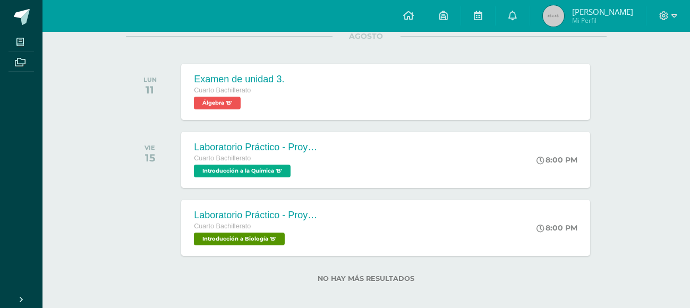
scroll to position [154, 0]
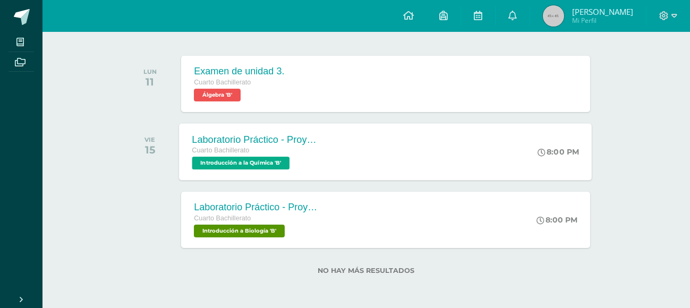
click at [315, 143] on div "Laboratorio Práctico - Proyecto de Unidad" at bounding box center [256, 139] width 128 height 11
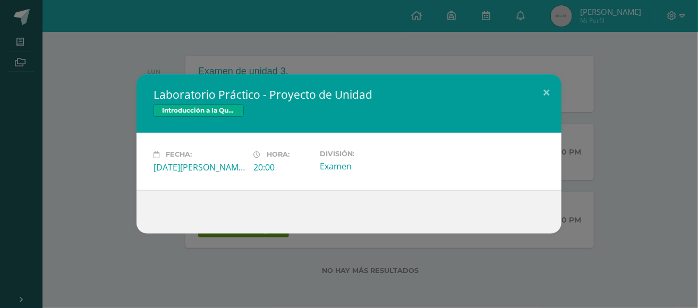
click at [96, 165] on div "Laboratorio Práctico - Proyecto de Unidad Introducción a la Química Fecha: Vier…" at bounding box center [348, 153] width 689 height 159
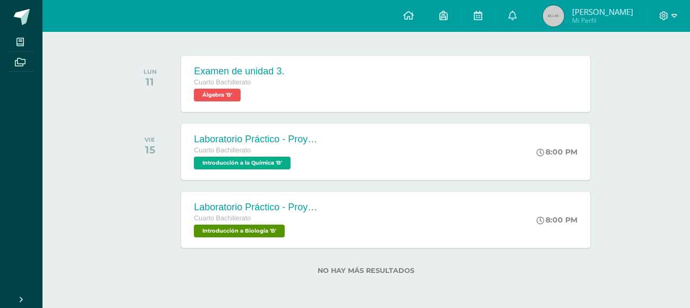
drag, startPoint x: 683, startPoint y: 147, endPoint x: 695, endPoint y: 150, distance: 13.1
click at [690, 150] on html "Mis cursos Archivos Cerrar panel Álgebra Cuarto Bachillerato "B" Ciencias Socia…" at bounding box center [345, 77] width 690 height 462
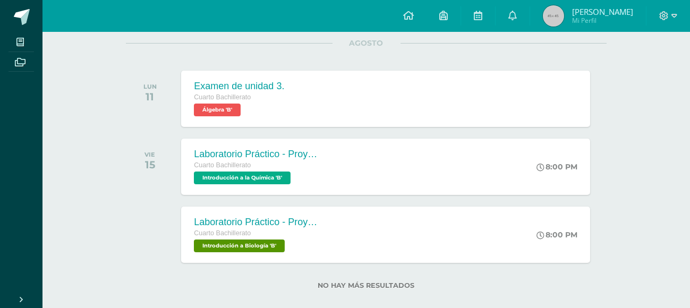
scroll to position [0, 0]
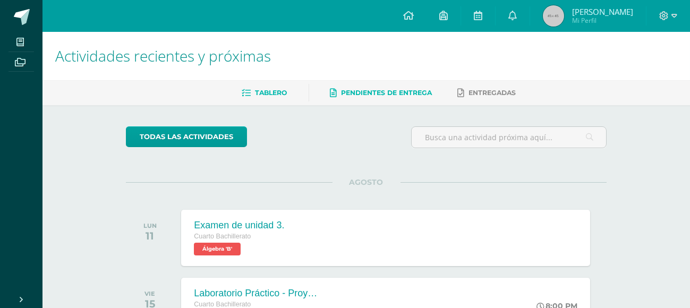
click at [377, 94] on span "Pendientes de entrega" at bounding box center [386, 93] width 91 height 8
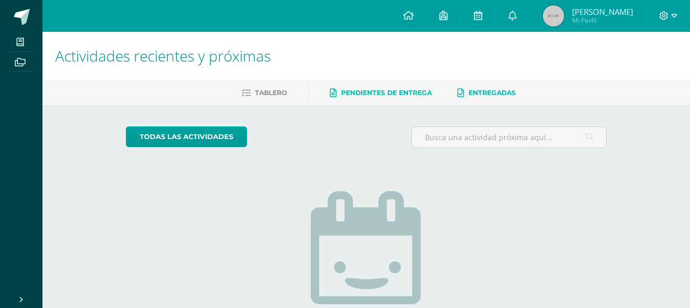
click at [468, 93] on link "Entregadas" at bounding box center [487, 92] width 58 height 17
click at [18, 64] on icon at bounding box center [20, 62] width 11 height 8
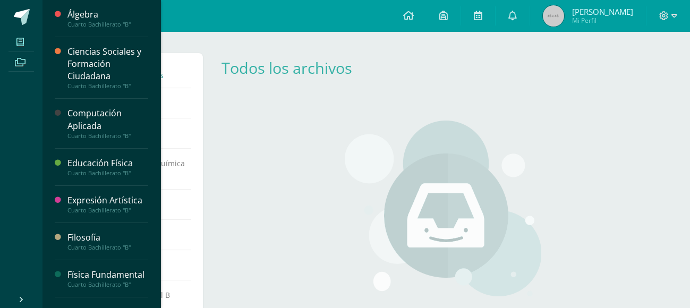
click at [18, 41] on icon at bounding box center [19, 42] width 7 height 8
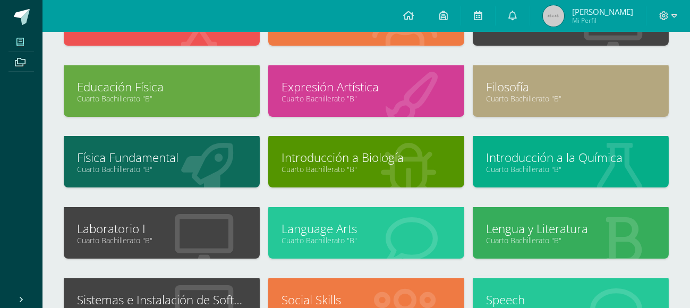
scroll to position [117, 0]
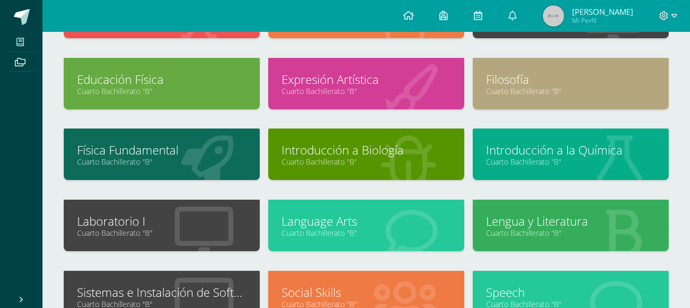
click at [244, 142] on link "Física Fundamental" at bounding box center [161, 150] width 169 height 16
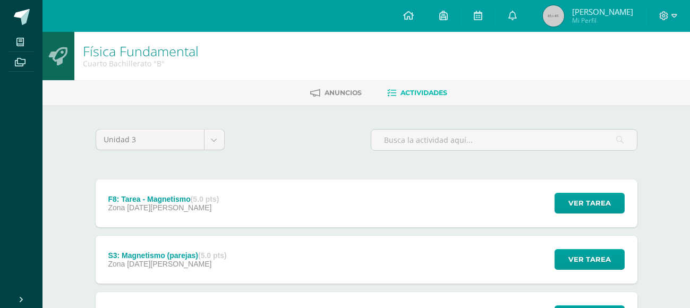
click at [410, 130] on div "Unidad 3 Unidad 1 Unidad 2 Unidad 3 Unidad 4" at bounding box center [366, 144] width 550 height 30
click at [237, 201] on div "F8: Tarea - Magnetismo (5.0 pts) Zona [DATE][PERSON_NAME] Ver tarea F8: Tarea -…" at bounding box center [366, 203] width 541 height 48
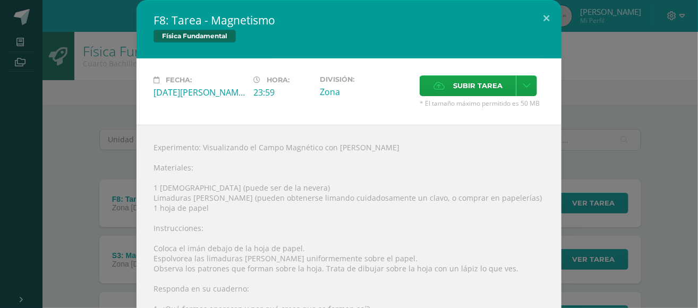
click at [619, 76] on div "F8: Tarea - Magnetismo Física Fundamental Fecha: [DATE][PERSON_NAME] Hora: 23:5…" at bounding box center [348, 222] width 689 height 444
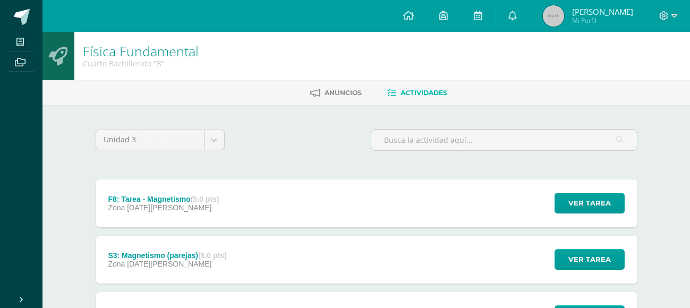
click at [192, 254] on div "S3: Magnetismo (parejas) (5.0 pts)" at bounding box center [167, 255] width 118 height 8
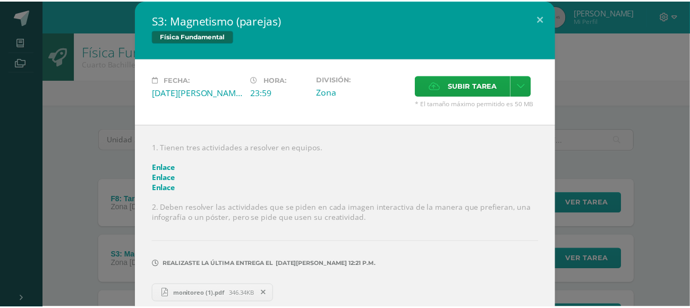
scroll to position [13, 0]
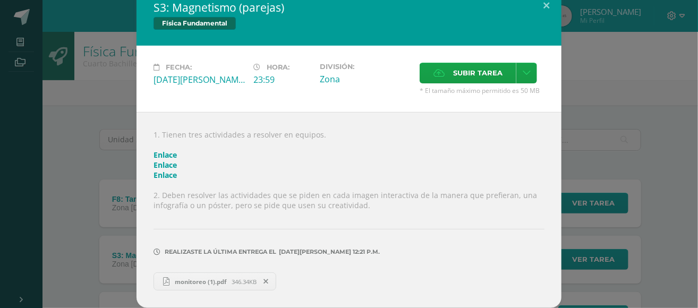
click at [661, 71] on div "S3: Magnetismo (parejas) Física Fundamental Fecha: [DATE][PERSON_NAME] Hora: 23…" at bounding box center [348, 147] width 689 height 321
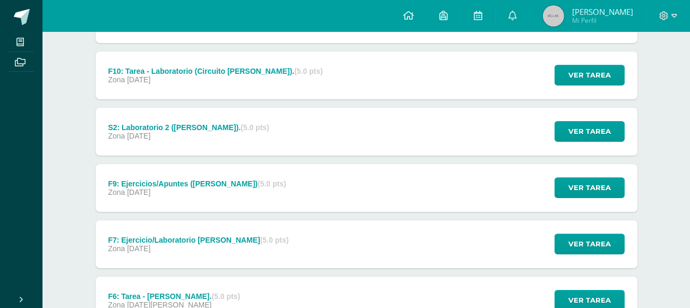
scroll to position [239, 0]
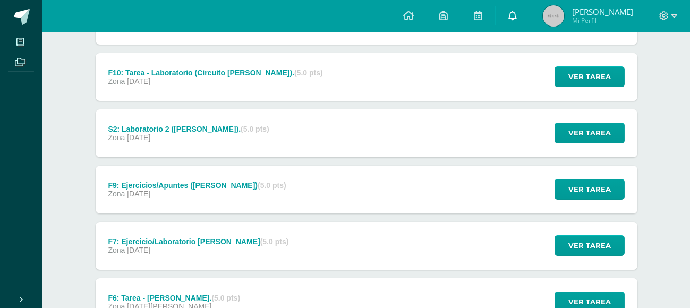
click at [506, 20] on link at bounding box center [512, 16] width 34 height 32
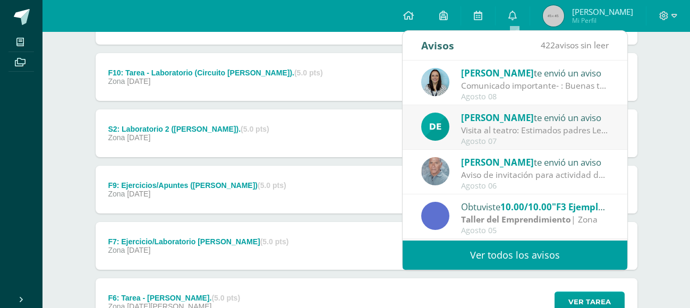
click at [471, 245] on link "Ver todos los avisos" at bounding box center [514, 254] width 225 height 29
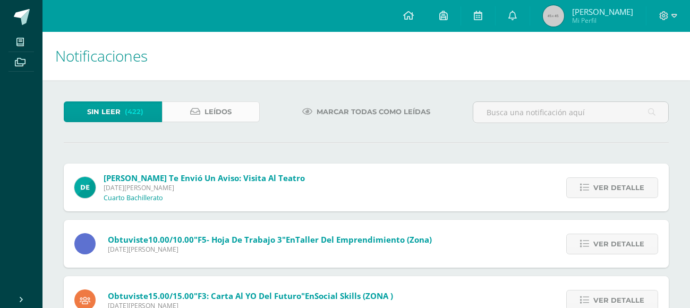
click at [200, 108] on link "Leídos" at bounding box center [211, 111] width 98 height 21
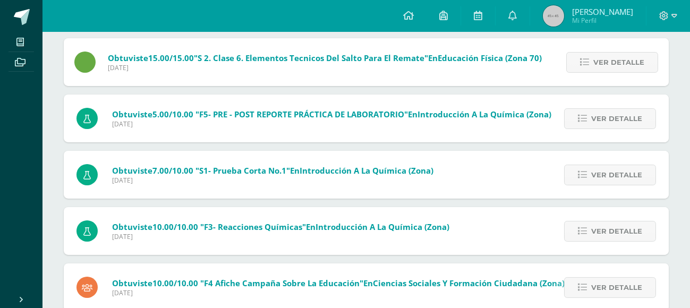
scroll to position [630, 0]
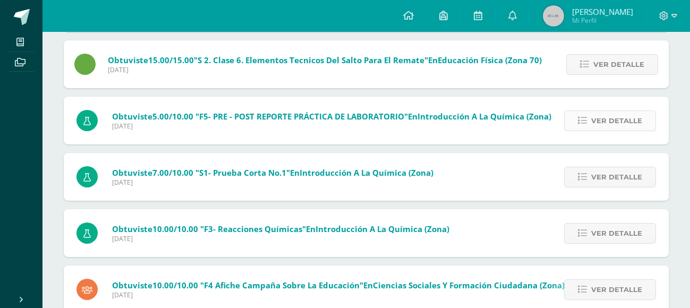
click at [592, 128] on span "Ver detalle" at bounding box center [616, 121] width 51 height 20
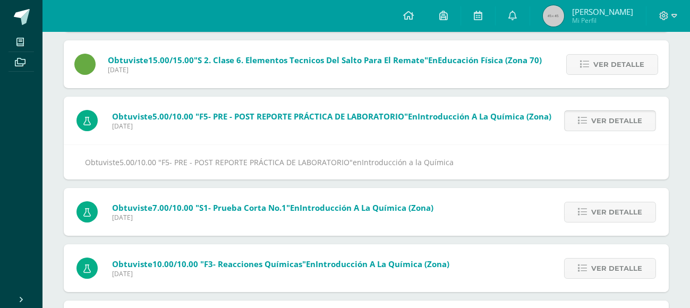
click at [592, 123] on span "Ver detalle" at bounding box center [616, 121] width 51 height 20
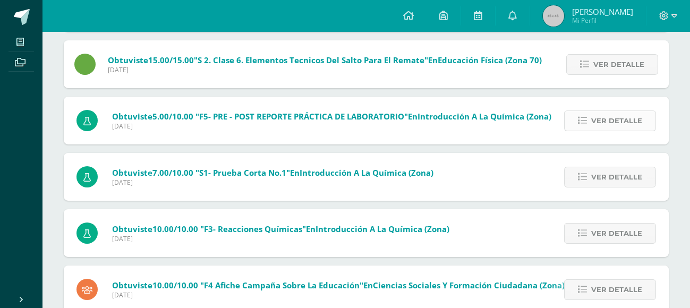
click at [592, 123] on span "Ver detalle" at bounding box center [616, 121] width 51 height 20
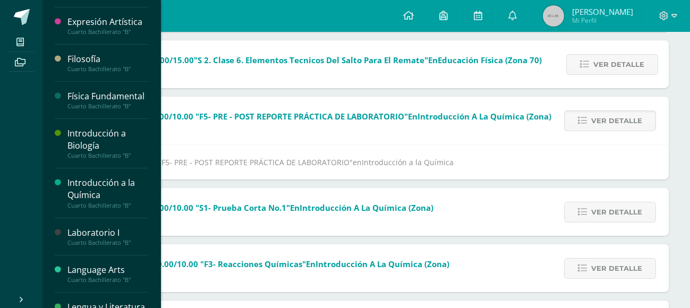
scroll to position [211, 0]
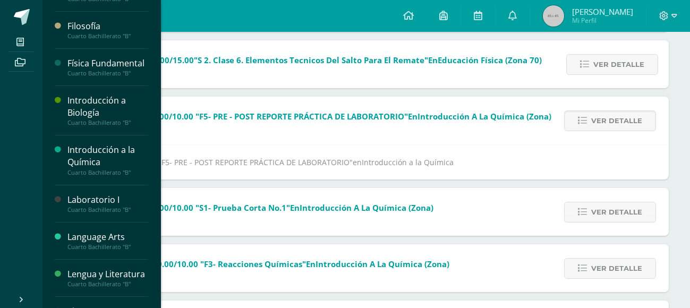
click at [96, 119] on div "Introducción a Biología" at bounding box center [107, 106] width 81 height 24
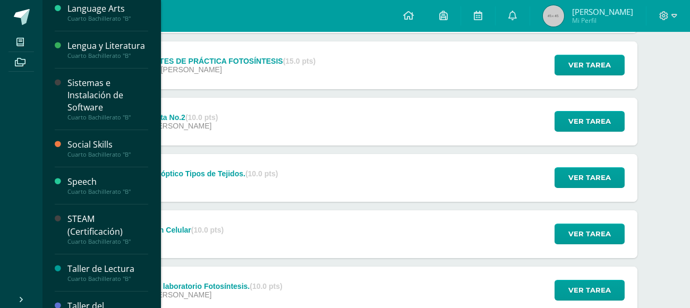
scroll to position [463, 0]
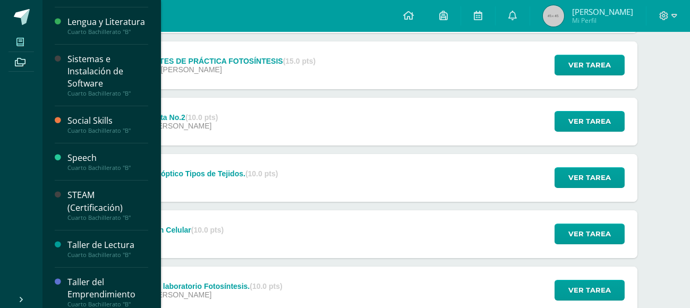
click at [24, 36] on span at bounding box center [20, 42] width 24 height 14
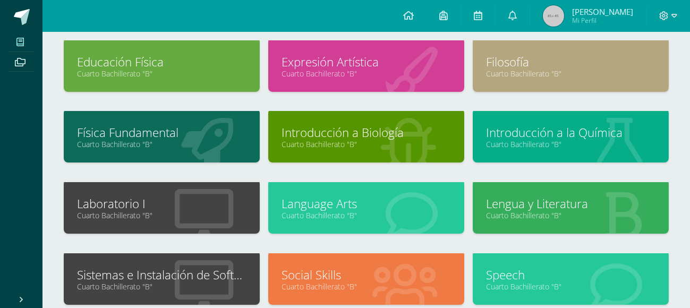
scroll to position [140, 0]
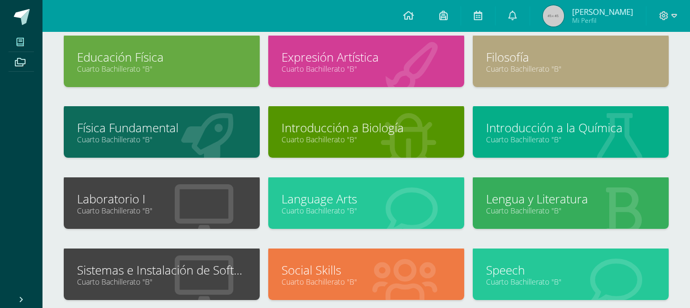
click at [522, 116] on div "Introducción a la Química Cuarto Bachillerato "B"" at bounding box center [570, 131] width 196 height 51
click at [523, 132] on link "Introducción a la Química" at bounding box center [570, 127] width 169 height 16
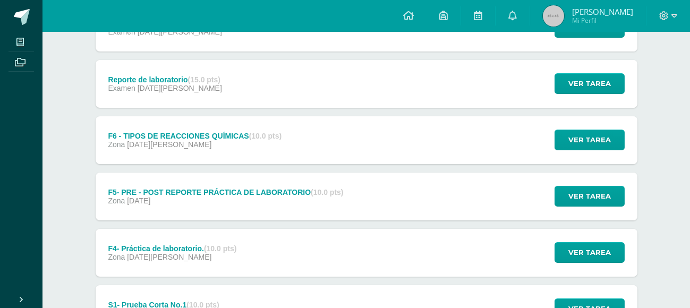
scroll to position [180, 0]
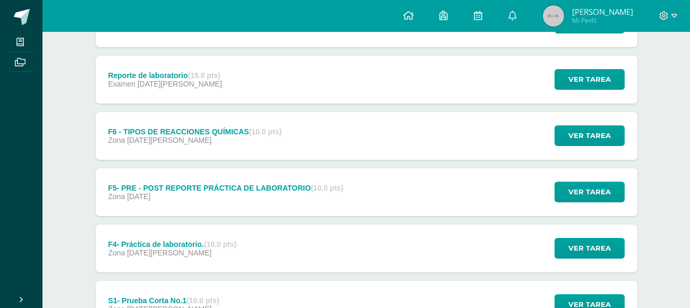
click at [285, 192] on div "Zona [DATE]" at bounding box center [225, 196] width 235 height 8
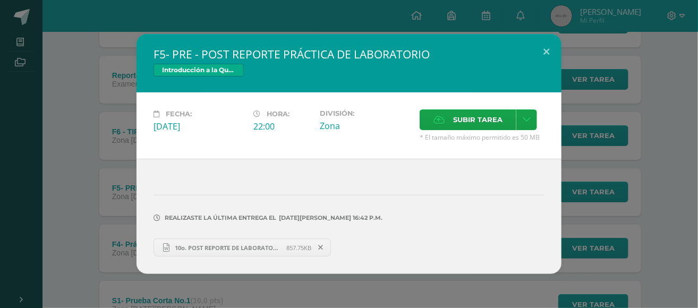
click at [261, 250] on span "10o. POST REPORTE DE LABORATORIO.docx" at bounding box center [228, 248] width 117 height 8
click at [622, 92] on div "F5- PRE - POST REPORTE PRÁCTICA DE LABORATORIO Introducción a la Química Fecha:…" at bounding box center [348, 154] width 689 height 240
